Goal: Complete application form

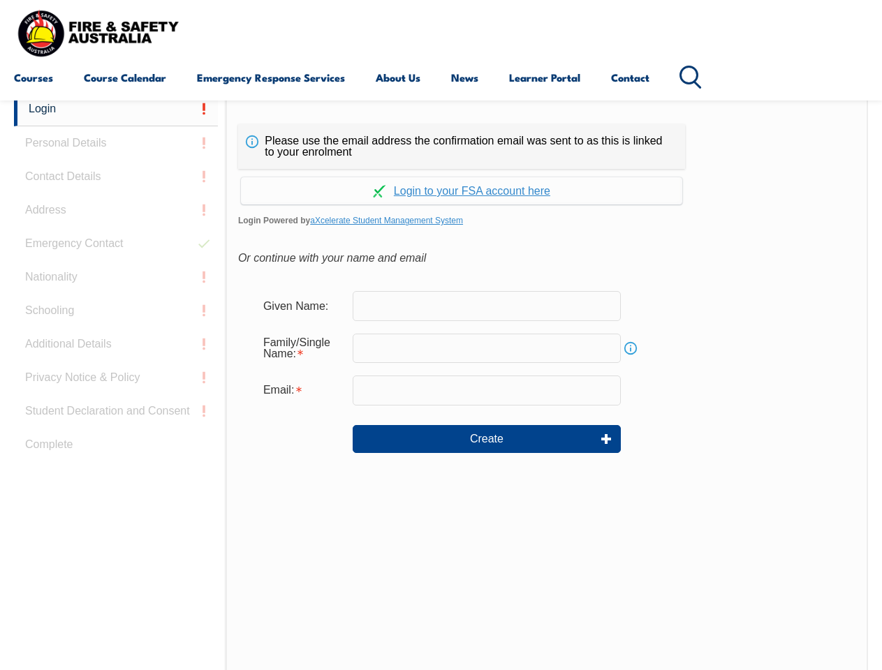
scroll to position [330, 0]
click at [441, 170] on div "Continue with Google Continue with Apple Continue with Facebook Continue with a…" at bounding box center [461, 187] width 447 height 36
click at [441, 381] on input "email" at bounding box center [487, 390] width 268 height 29
click at [116, 109] on link "Login" at bounding box center [116, 109] width 204 height 34
click at [116, 143] on div "Login Personal Details Contact Details Address Emergency Contact Nationality Sc…" at bounding box center [120, 441] width 212 height 698
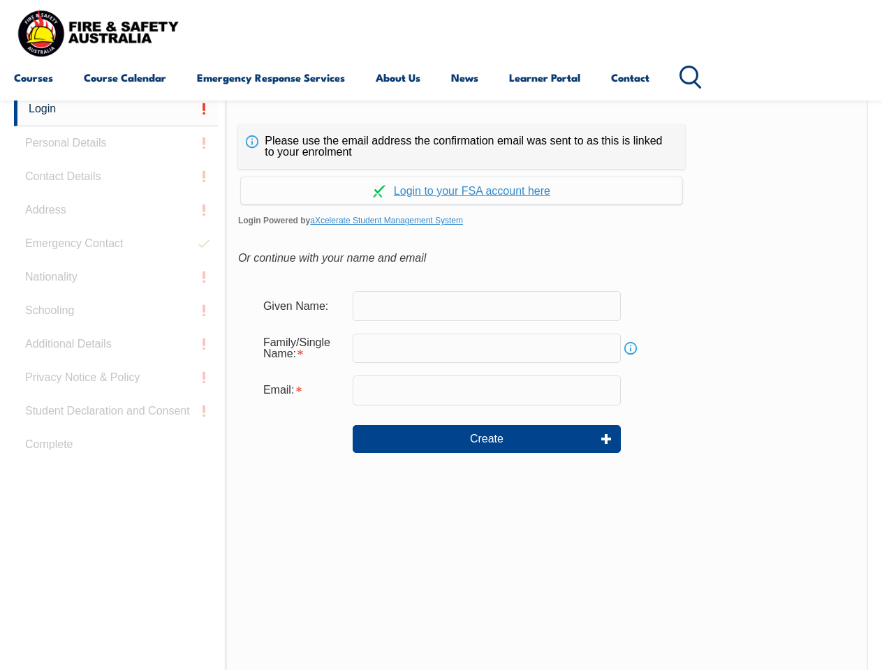
click at [116, 177] on div "Login Personal Details Contact Details Address Emergency Contact Nationality Sc…" at bounding box center [120, 441] width 212 height 698
click at [116, 210] on div "Login Personal Details Contact Details Address Emergency Contact Nationality Sc…" at bounding box center [120, 441] width 212 height 698
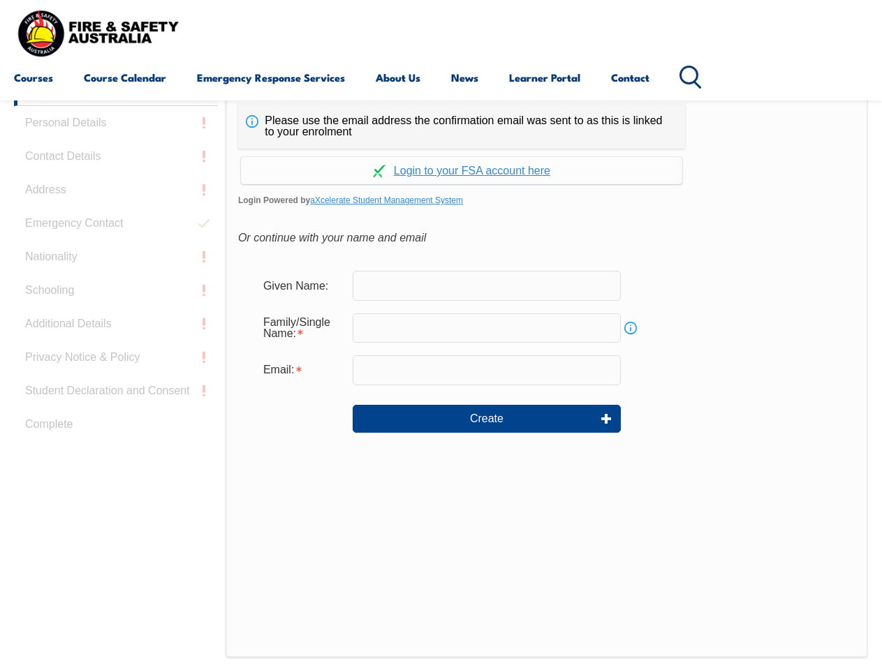
click at [116, 244] on div "Login Personal Details Contact Details Address Emergency Contact Nationality Sc…" at bounding box center [120, 421] width 212 height 698
click at [116, 277] on div "Login Personal Details Contact Details Address Emergency Contact Nationality Sc…" at bounding box center [120, 421] width 212 height 698
click at [116, 311] on div "Login Personal Details Contact Details Address Emergency Contact Nationality Sc…" at bounding box center [120, 421] width 212 height 698
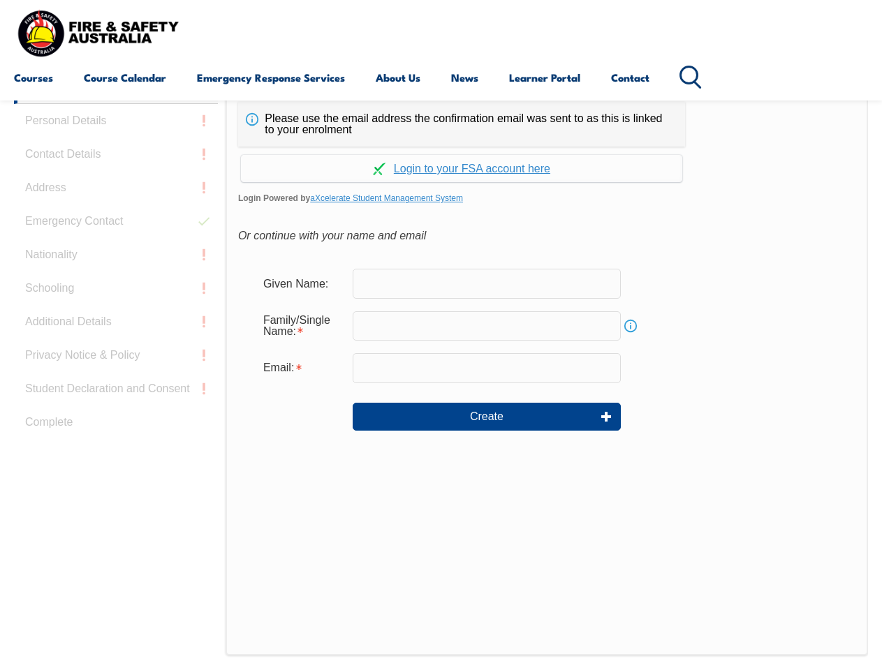
click at [116, 344] on div "Login Personal Details Contact Details Address Emergency Contact Nationality Sc…" at bounding box center [120, 419] width 212 height 698
